Goal: Transaction & Acquisition: Subscribe to service/newsletter

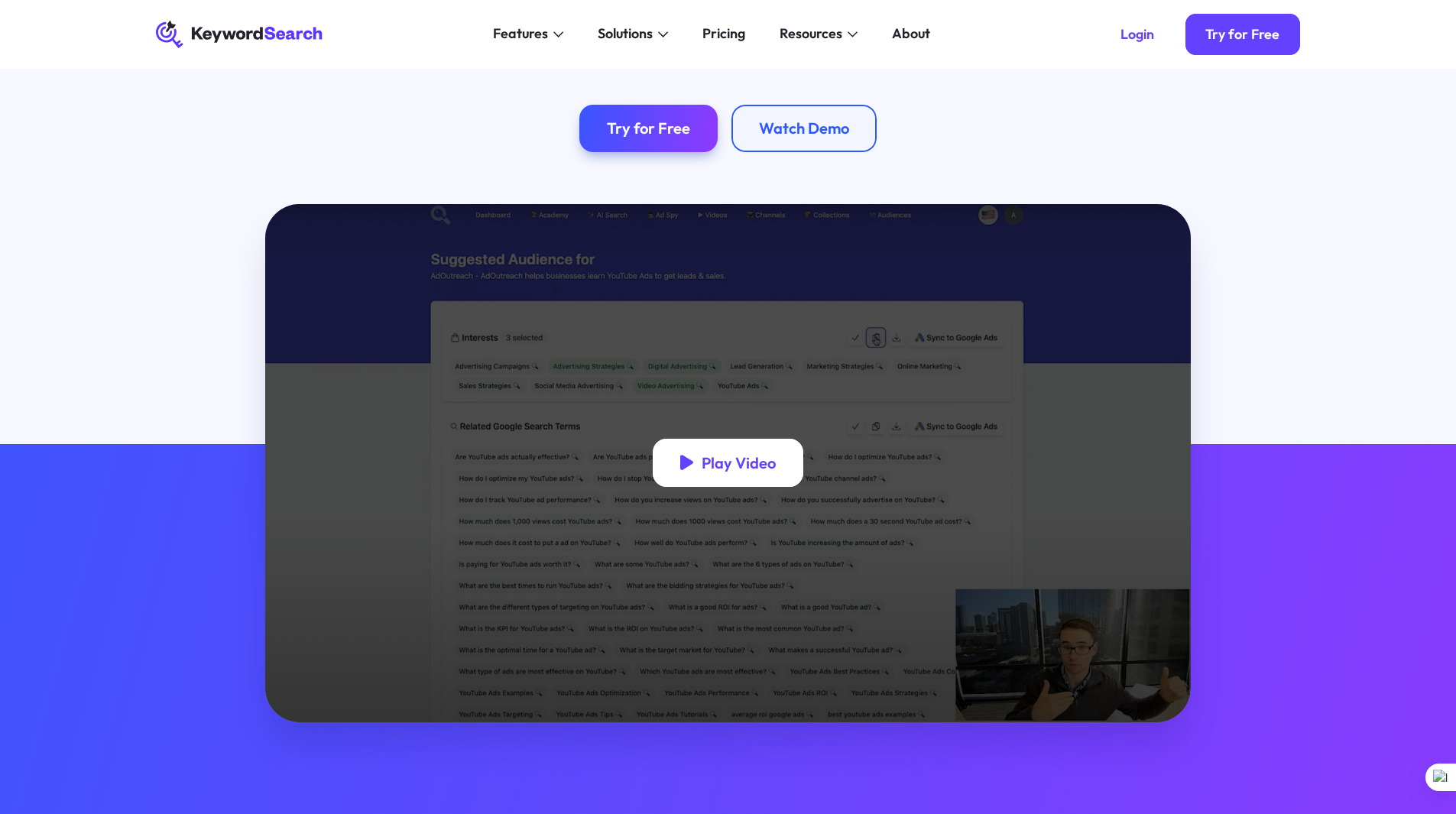
click at [745, 472] on div "Play Video" at bounding box center [739, 462] width 74 height 19
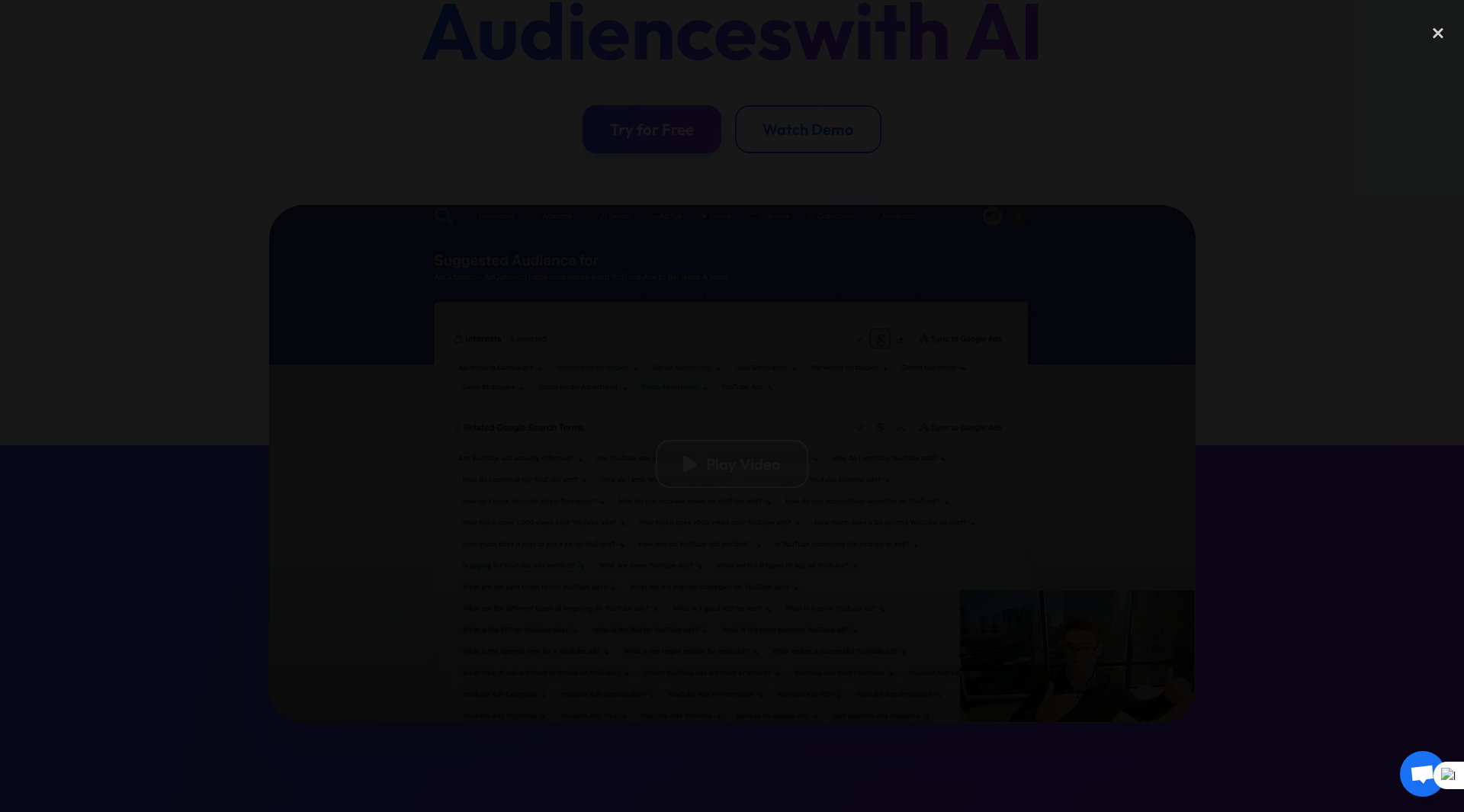
click at [1179, 341] on div at bounding box center [732, 405] width 1464 height 779
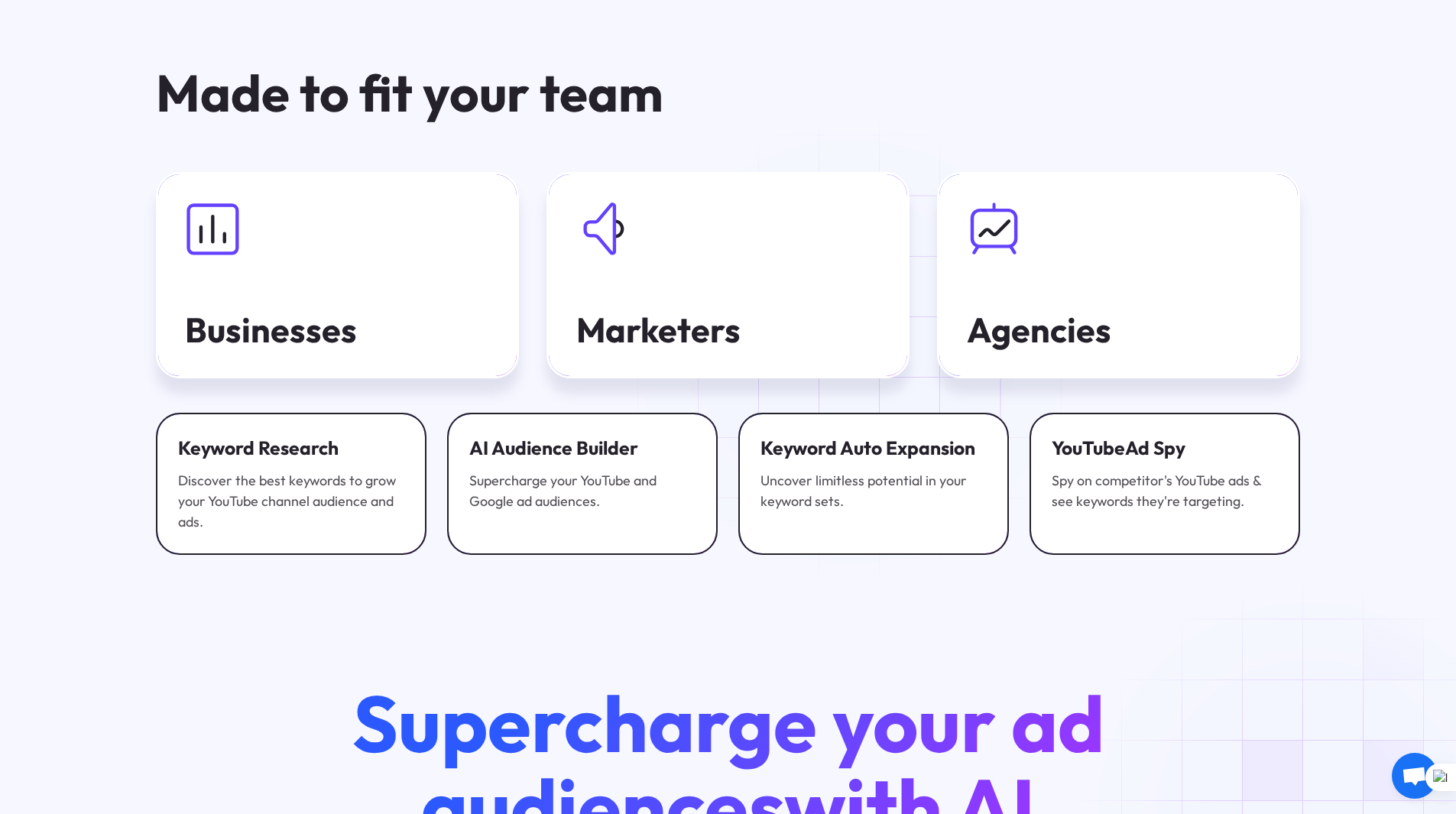
scroll to position [5424, 0]
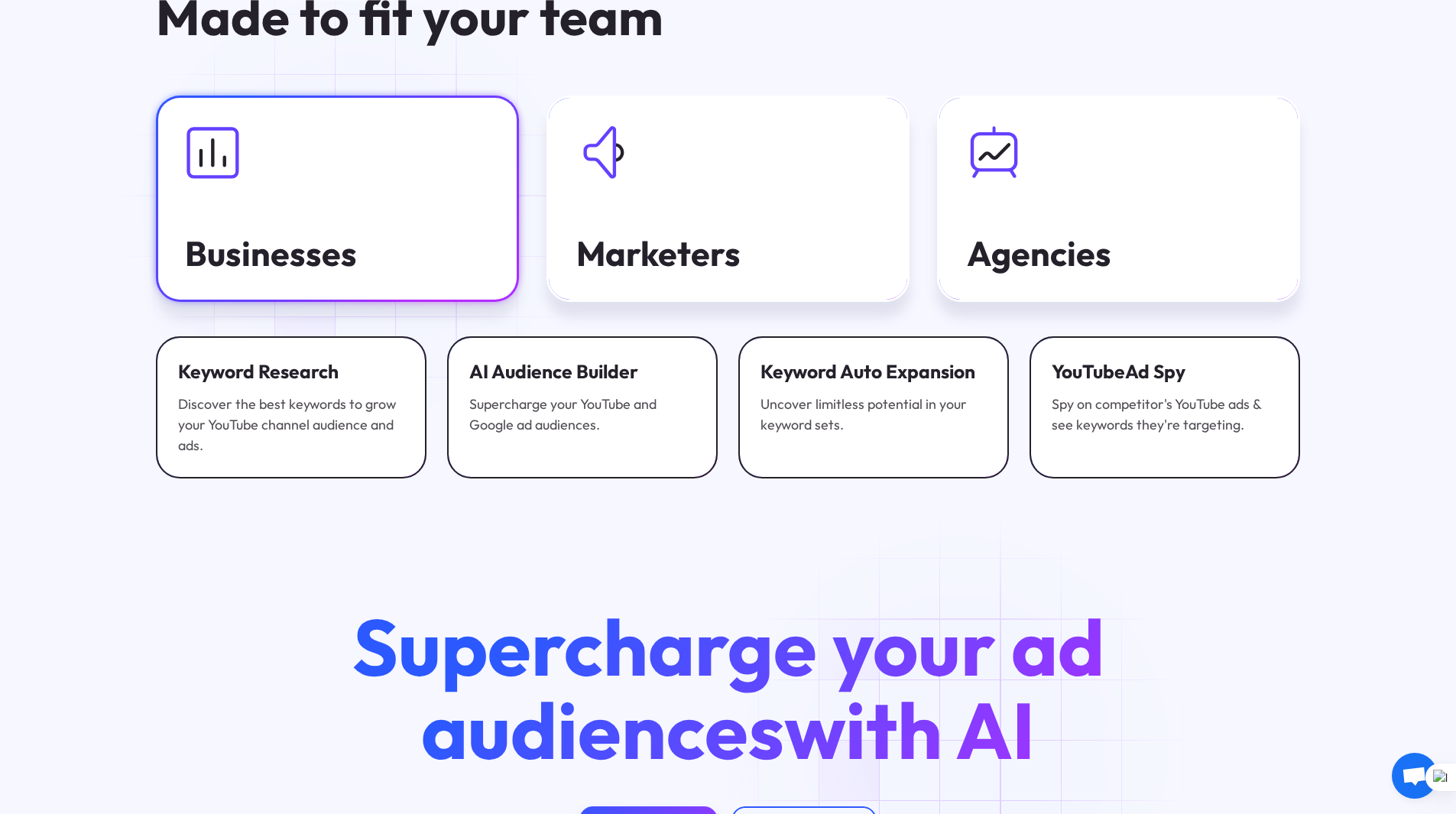
click at [356, 208] on link "Businesses" at bounding box center [337, 198] width 363 height 207
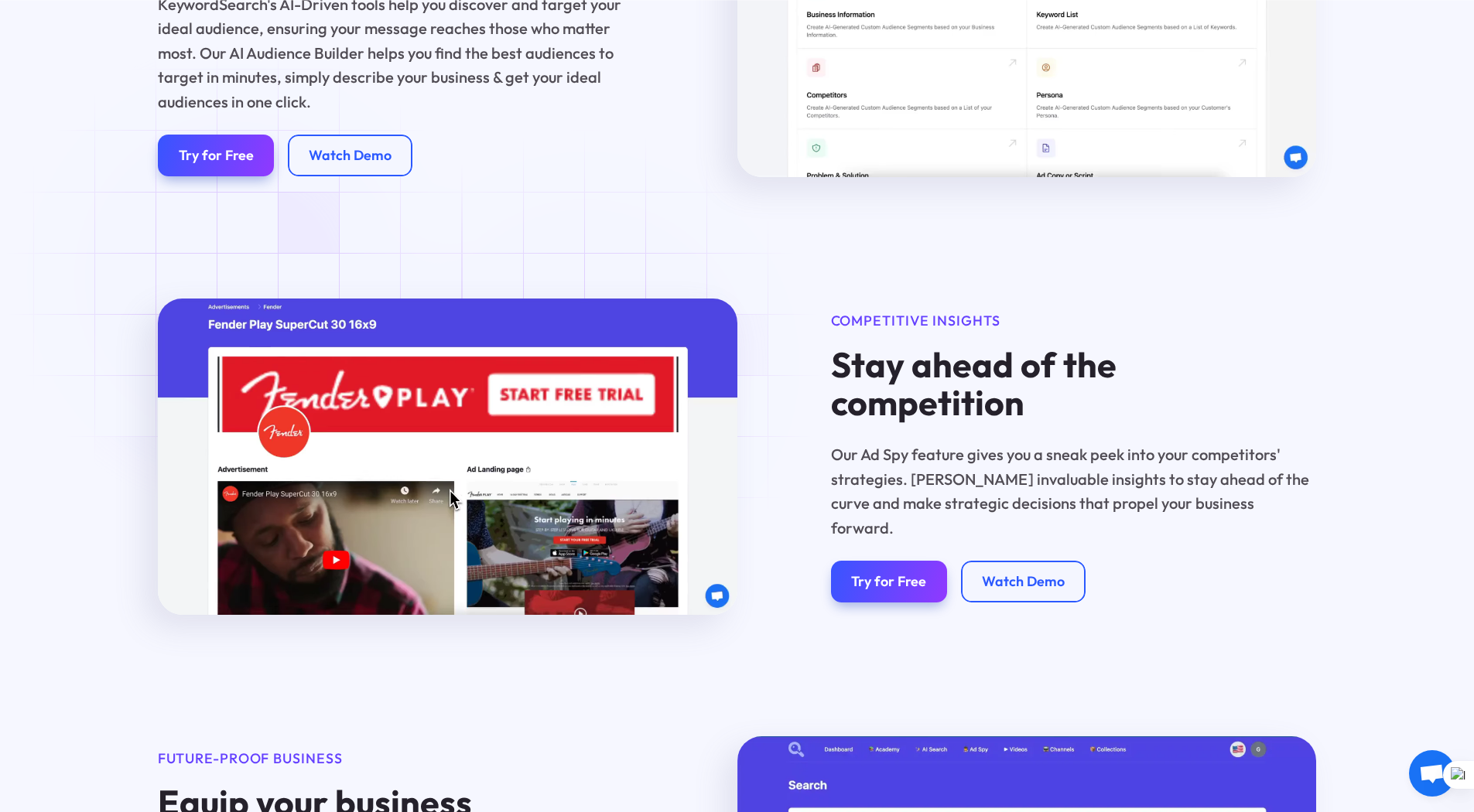
scroll to position [1392, 0]
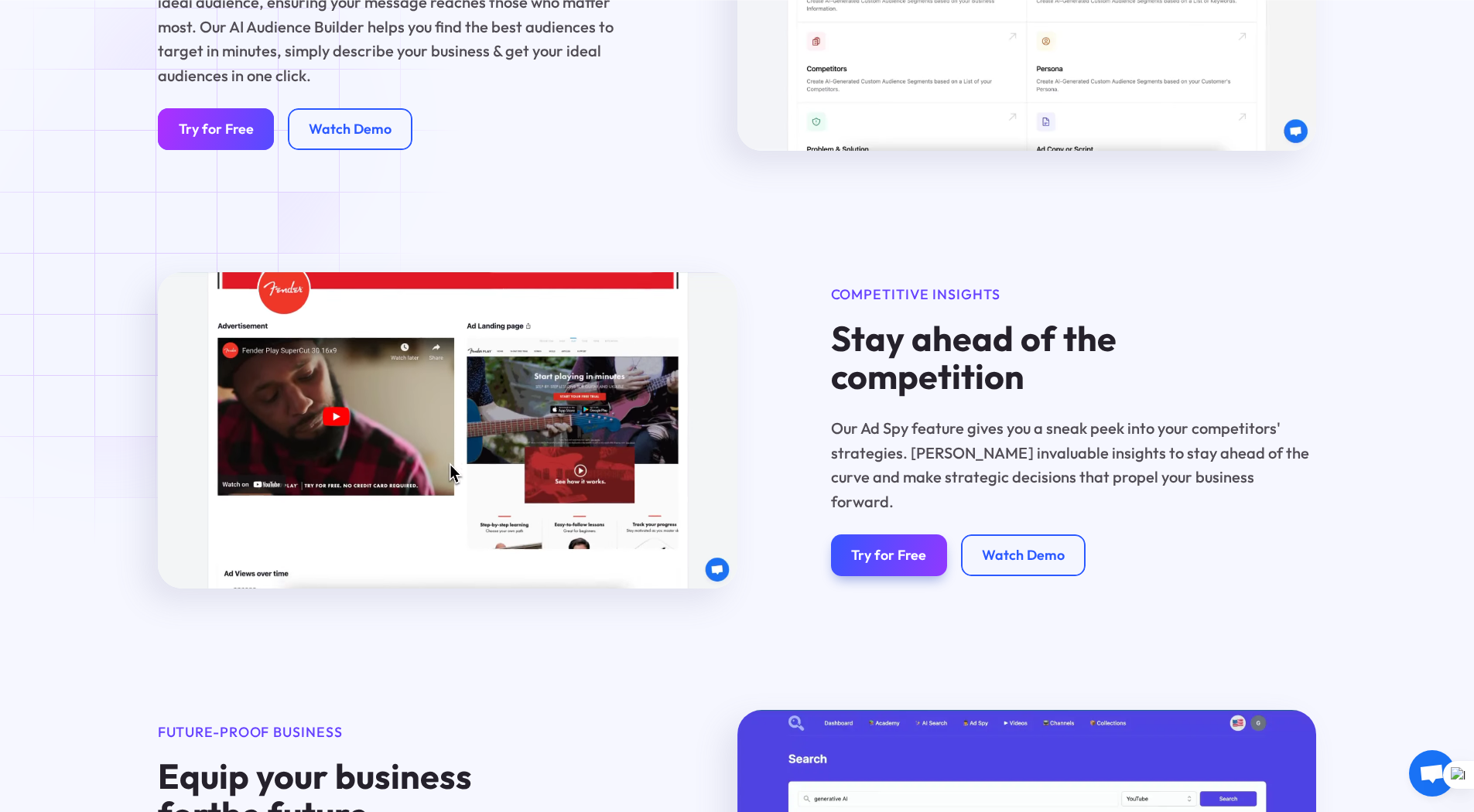
click at [225, 130] on div "Try for Free" at bounding box center [216, 129] width 75 height 17
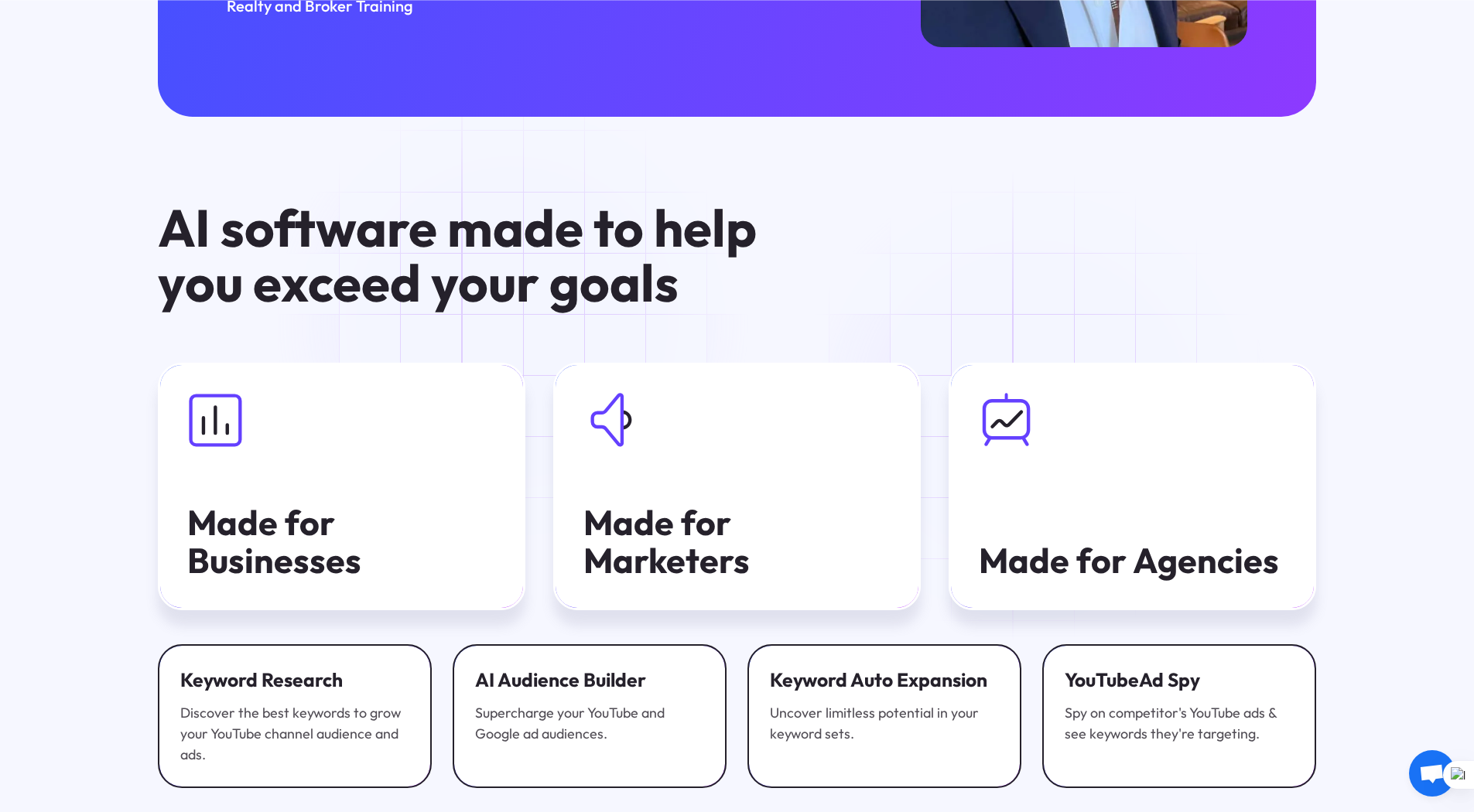
scroll to position [3403, 0]
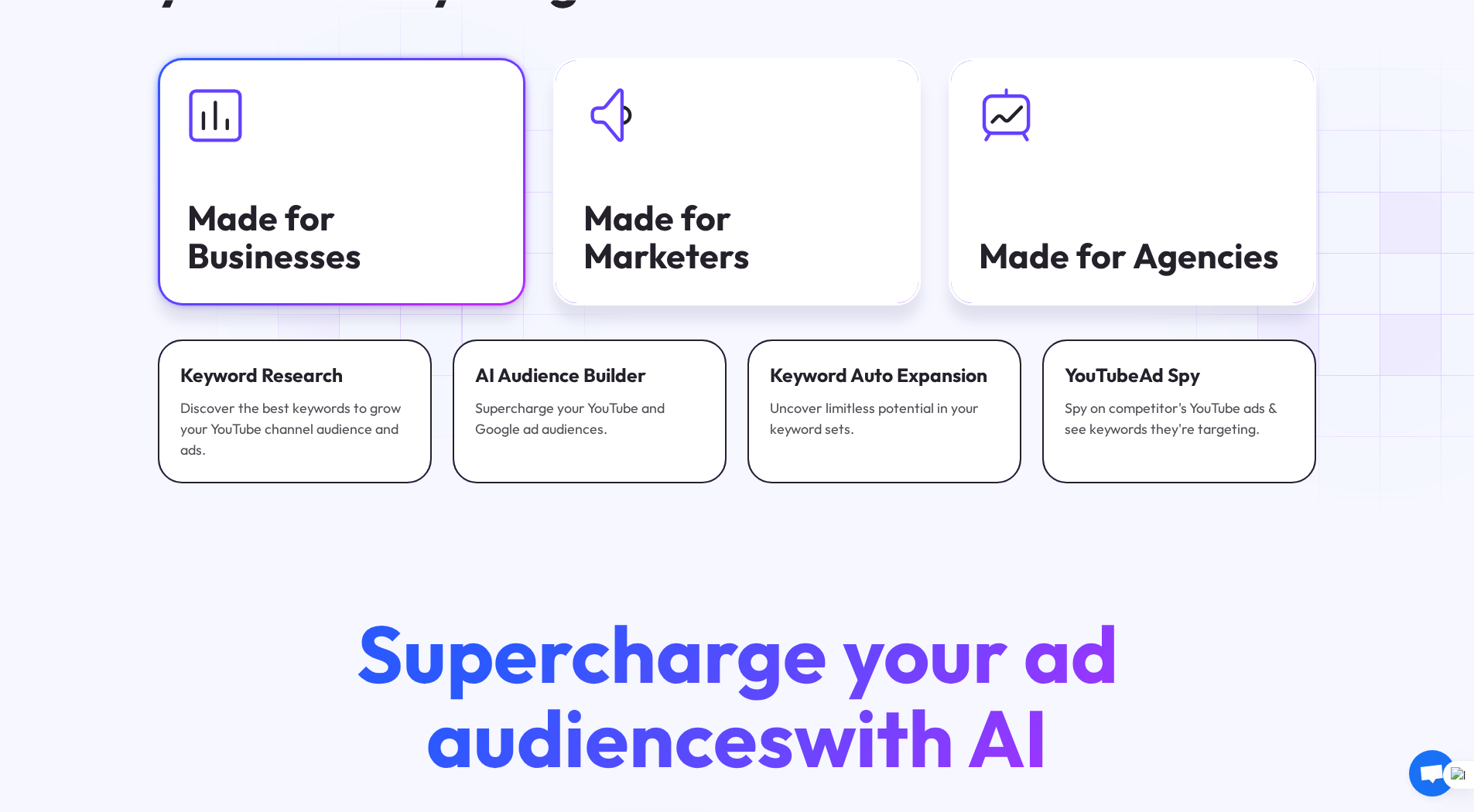
click at [417, 229] on div "Made for Businesses" at bounding box center [341, 237] width 308 height 77
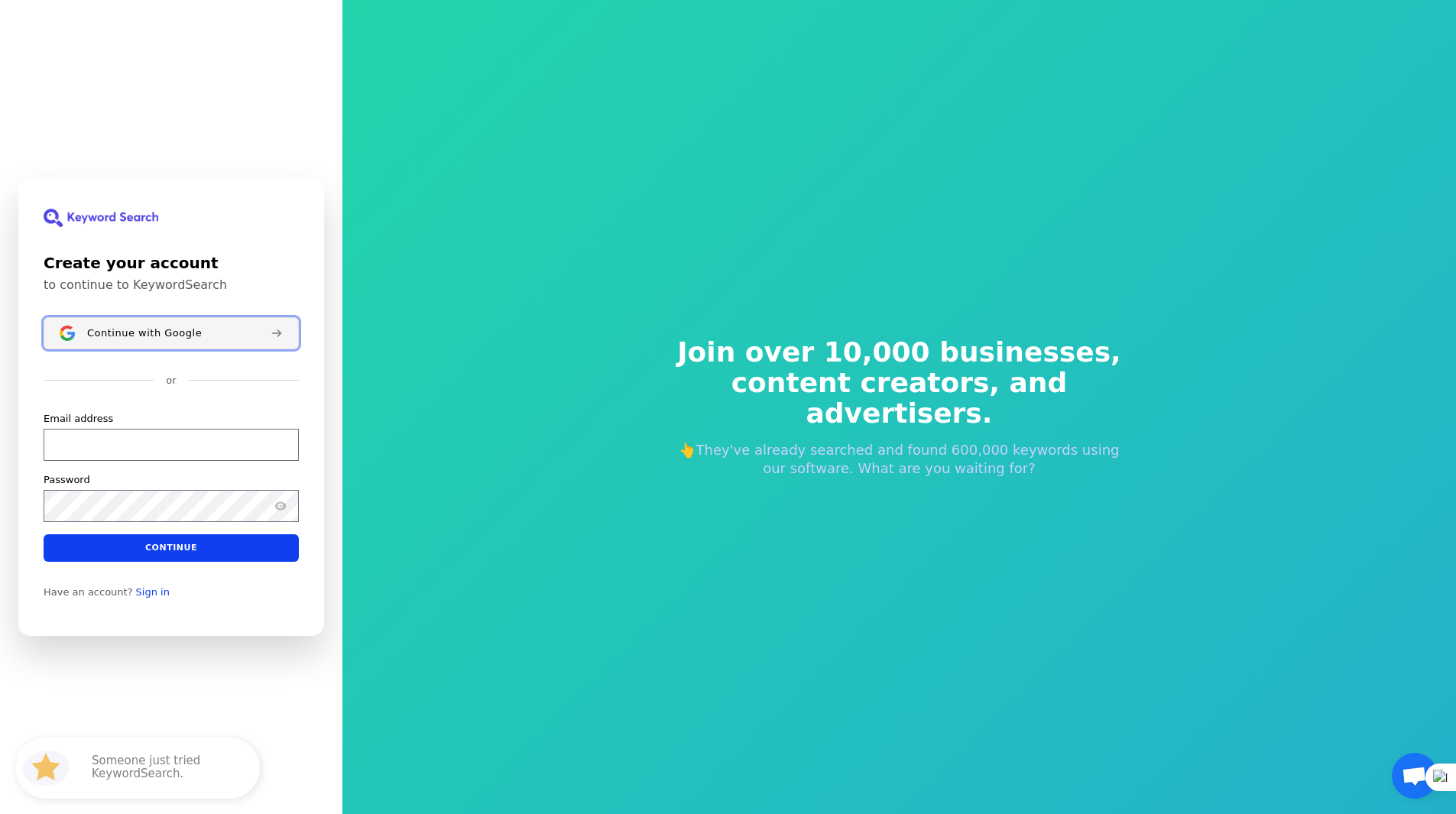
click at [182, 334] on span "Continue with Google" at bounding box center [144, 332] width 115 height 12
